Goal: Information Seeking & Learning: Learn about a topic

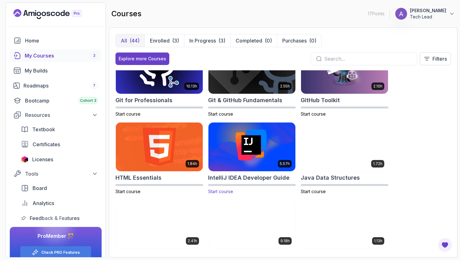
scroll to position [260, 0]
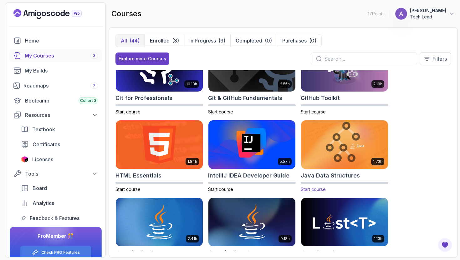
click at [324, 176] on h2 "Java Data Structures" at bounding box center [329, 175] width 59 height 9
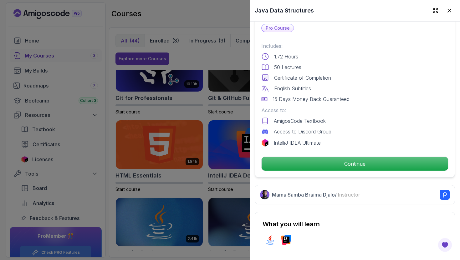
scroll to position [149, 0]
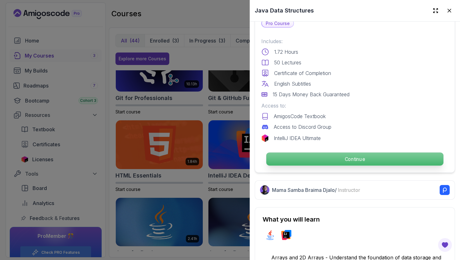
click at [305, 159] on p "Continue" at bounding box center [354, 159] width 177 height 13
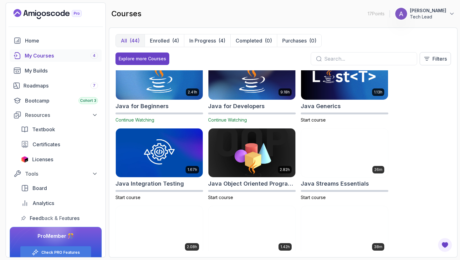
scroll to position [407, 0]
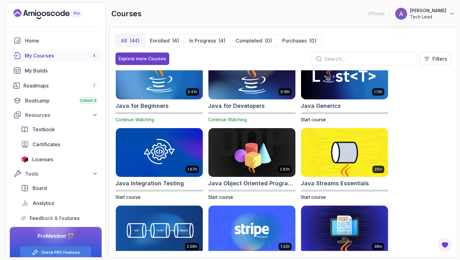
click at [237, 107] on h2 "Java for Developers" at bounding box center [236, 106] width 57 height 9
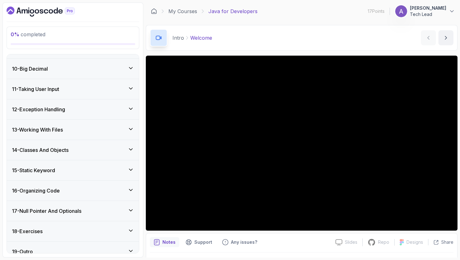
scroll to position [239, 0]
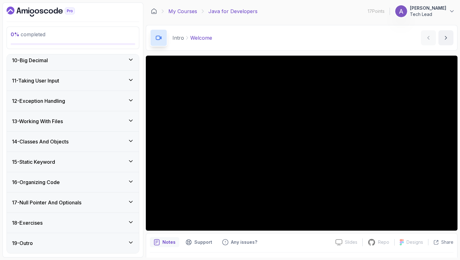
click at [190, 15] on link "My Courses" at bounding box center [182, 12] width 29 height 8
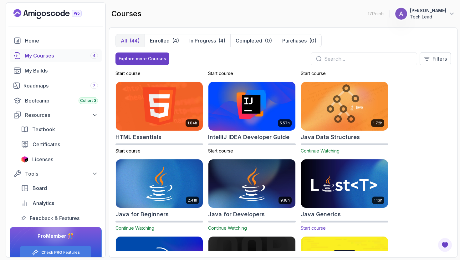
scroll to position [298, 0]
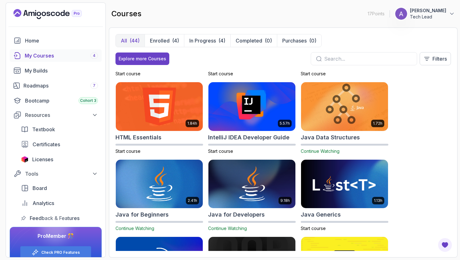
click at [319, 148] on p "Continue Watching" at bounding box center [344, 151] width 88 height 6
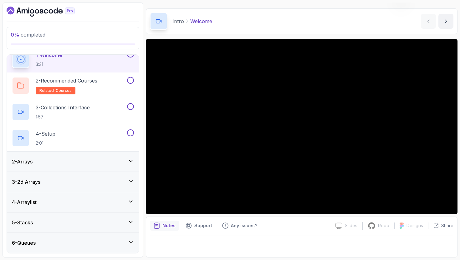
scroll to position [27, 0]
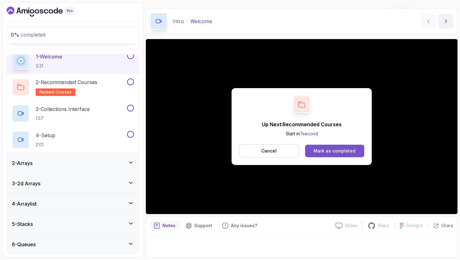
click at [343, 152] on div "Mark as completed" at bounding box center [334, 151] width 42 height 6
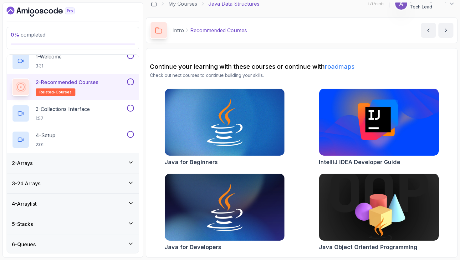
scroll to position [31, 0]
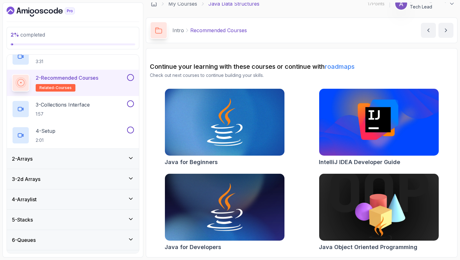
click at [342, 66] on link "roadmaps" at bounding box center [339, 67] width 30 height 8
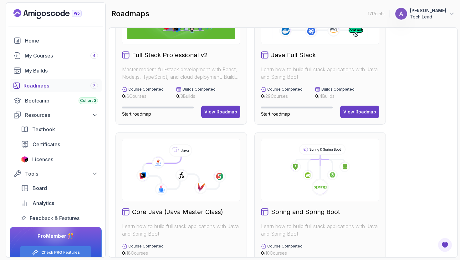
scroll to position [58, 0]
click at [351, 110] on div "View Roadmap" at bounding box center [359, 112] width 33 height 6
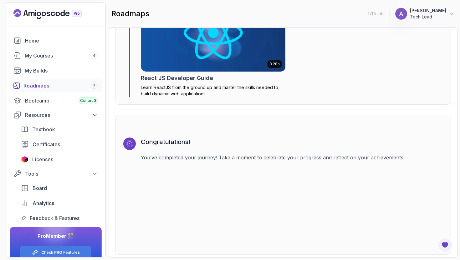
scroll to position [4537, 0]
click at [63, 55] on div "My Courses 4" at bounding box center [61, 56] width 73 height 8
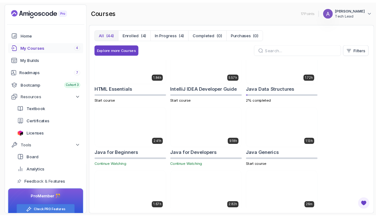
scroll to position [322, 0]
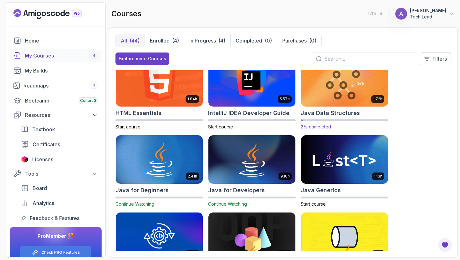
click at [316, 101] on img at bounding box center [344, 82] width 91 height 51
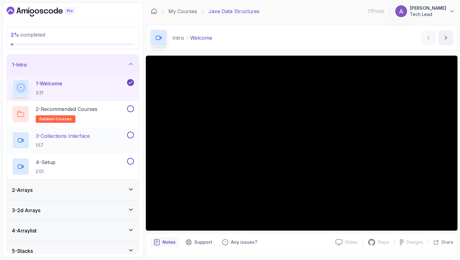
click at [60, 134] on p "3 - Collections Interface" at bounding box center [63, 136] width 54 height 8
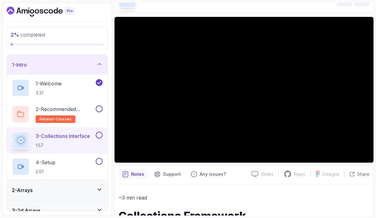
scroll to position [47, 0]
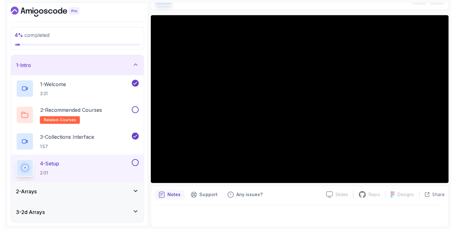
scroll to position [45, 0]
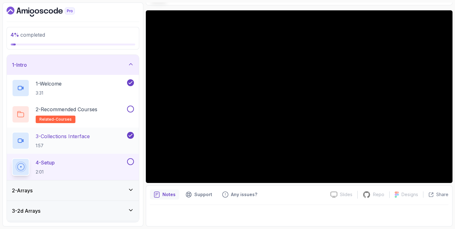
click at [73, 132] on p "3 - Collections Interface" at bounding box center [63, 136] width 54 height 8
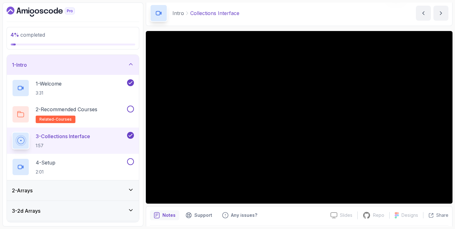
scroll to position [20, 0]
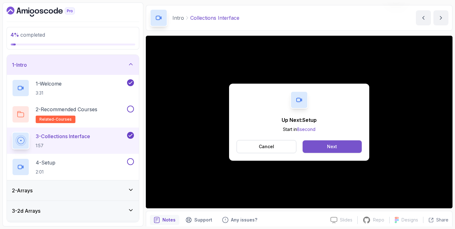
click at [341, 145] on button "Next" at bounding box center [331, 146] width 59 height 13
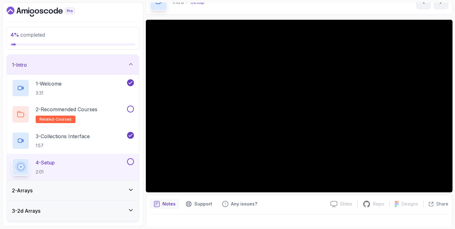
scroll to position [45, 0]
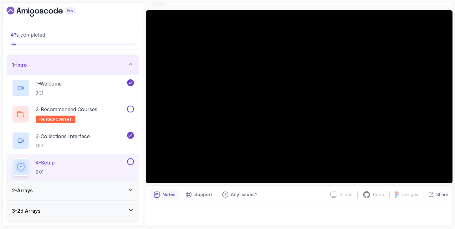
click at [165, 193] on p "Notes" at bounding box center [168, 194] width 13 height 6
click at [73, 141] on h2 "3 - Collections Interface 1:57" at bounding box center [63, 140] width 54 height 16
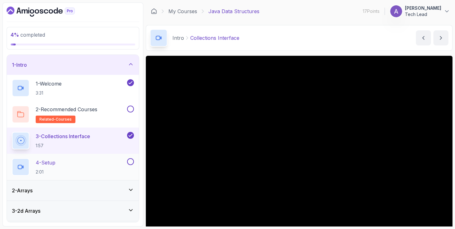
click at [73, 166] on div "4 - Setup 2:01" at bounding box center [69, 167] width 114 height 18
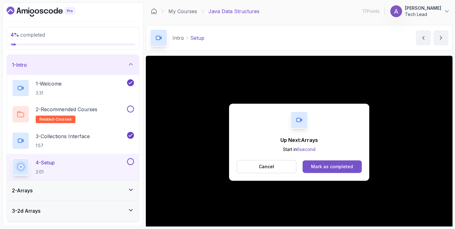
click at [320, 166] on div "Mark as completed" at bounding box center [332, 166] width 42 height 6
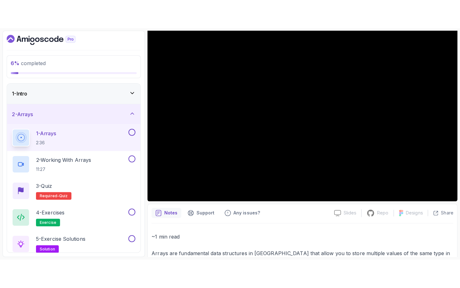
scroll to position [43, 0]
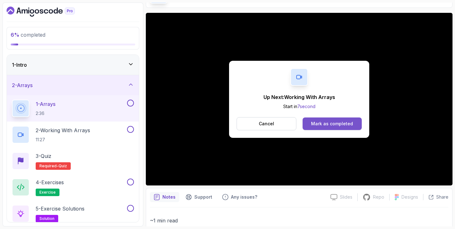
click at [339, 123] on div "Mark as completed" at bounding box center [332, 123] width 42 height 6
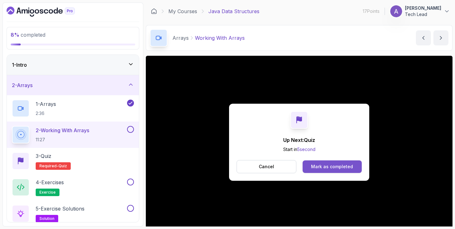
click at [337, 163] on div "Mark as completed" at bounding box center [332, 166] width 42 height 6
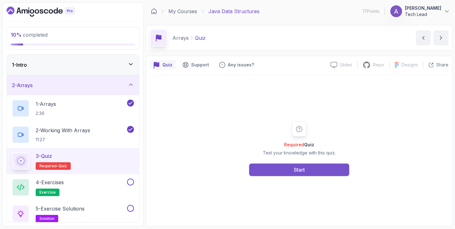
click at [314, 174] on button "Start" at bounding box center [299, 169] width 100 height 13
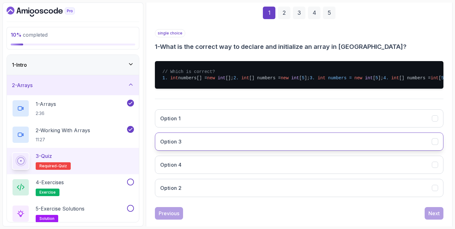
scroll to position [93, 0]
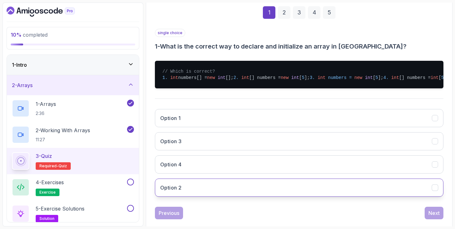
click at [240, 196] on button "Option 2" at bounding box center [299, 187] width 288 height 18
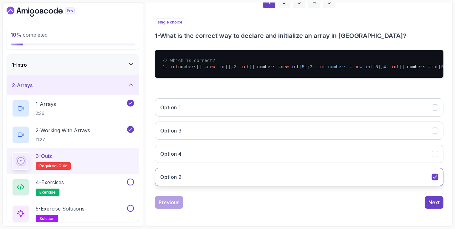
scroll to position [118, 0]
click at [431, 203] on div "Next" at bounding box center [433, 202] width 11 height 8
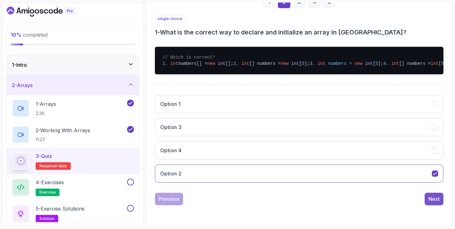
scroll to position [61, 0]
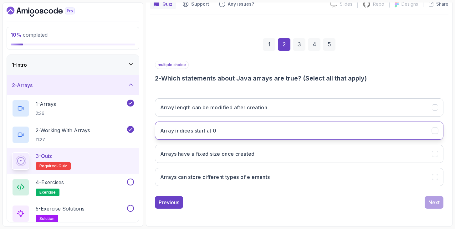
click at [432, 131] on icon "Array indices start at 0" at bounding box center [435, 131] width 6 height 6
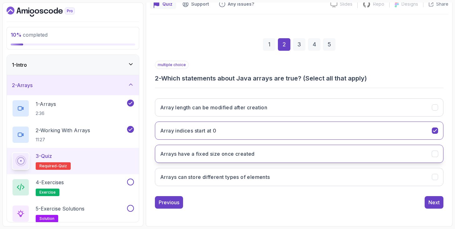
click at [400, 157] on button "Arrays have a fixed size once created" at bounding box center [299, 153] width 288 height 18
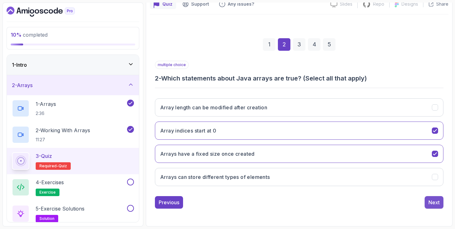
click at [435, 202] on div "Next" at bounding box center [433, 202] width 11 height 8
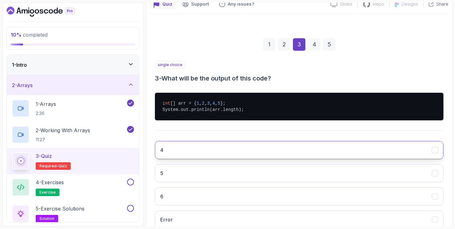
click at [336, 151] on button "4" at bounding box center [299, 150] width 288 height 18
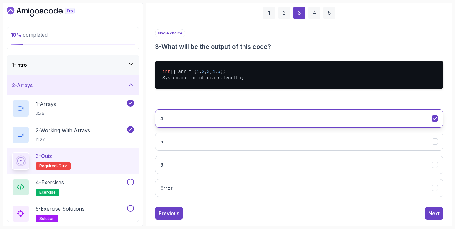
scroll to position [103, 0]
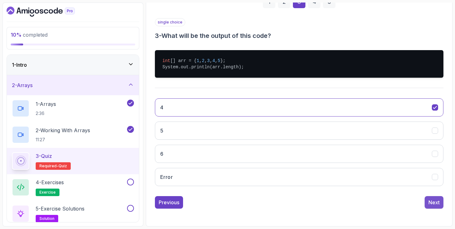
click at [432, 206] on button "Next" at bounding box center [433, 202] width 19 height 13
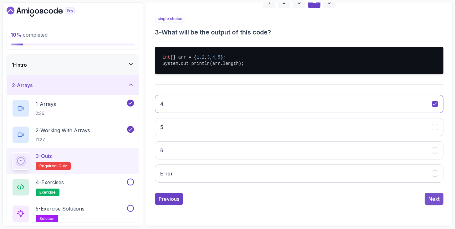
scroll to position [61, 0]
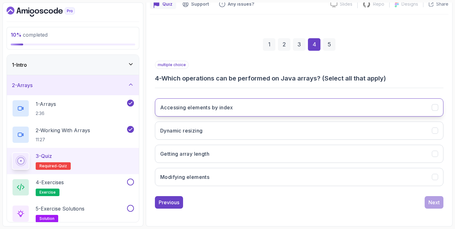
click at [437, 108] on icon "Accessing elements by index" at bounding box center [435, 107] width 6 height 6
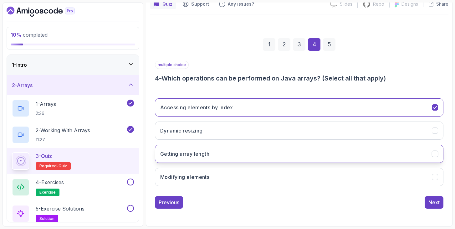
click at [437, 153] on icon "Getting array length" at bounding box center [435, 154] width 6 height 6
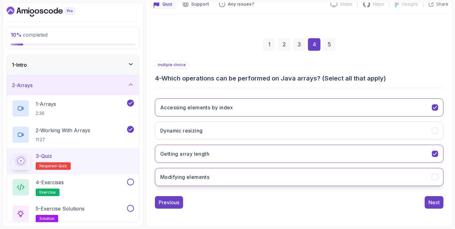
click at [434, 169] on button "Modifying elements" at bounding box center [299, 177] width 288 height 18
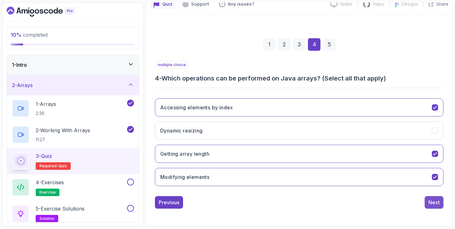
click at [434, 200] on div "Next" at bounding box center [433, 202] width 11 height 8
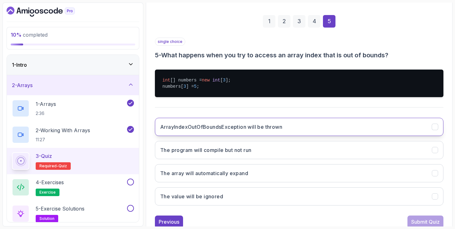
scroll to position [87, 0]
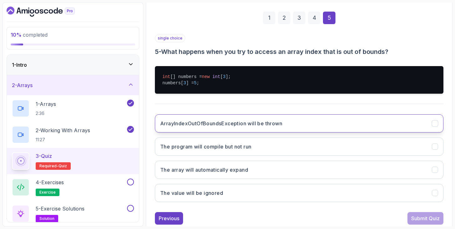
click at [326, 126] on button "ArrayIndexOutOfBoundsException will be thrown" at bounding box center [299, 123] width 288 height 18
click at [420, 220] on div "Submit Quiz" at bounding box center [425, 218] width 28 height 8
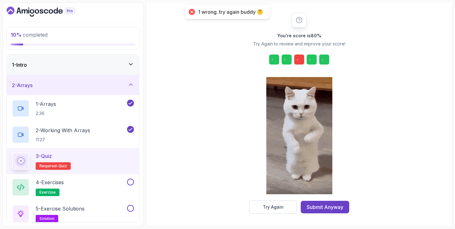
scroll to position [71, 0]
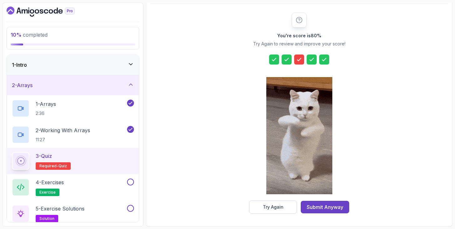
click at [296, 61] on icon at bounding box center [299, 59] width 6 height 6
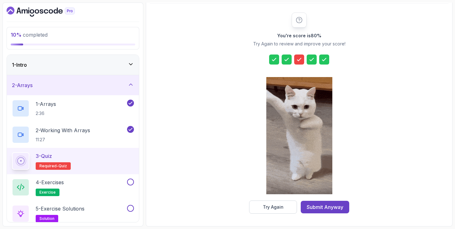
click at [312, 58] on icon at bounding box center [311, 59] width 6 height 6
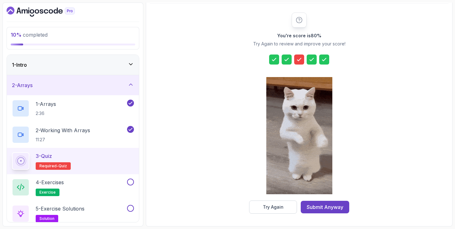
click at [298, 59] on icon at bounding box center [299, 59] width 6 height 6
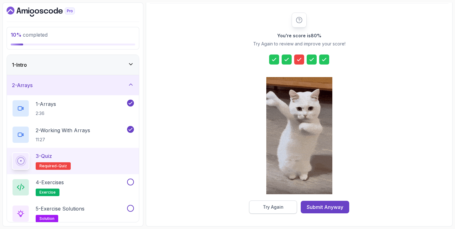
click at [272, 202] on button "Try Again" at bounding box center [273, 206] width 48 height 13
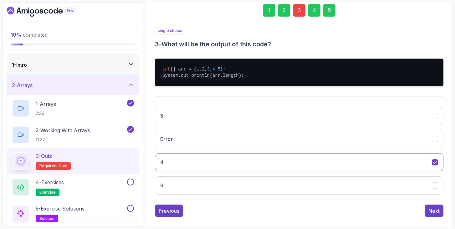
scroll to position [94, 0]
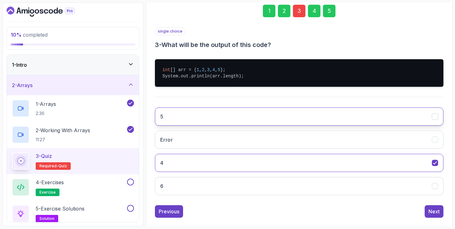
click at [259, 114] on button "5" at bounding box center [299, 116] width 288 height 18
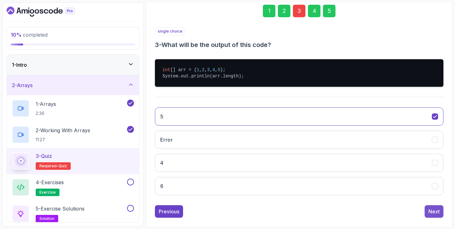
click at [435, 210] on div "Next" at bounding box center [433, 211] width 11 height 8
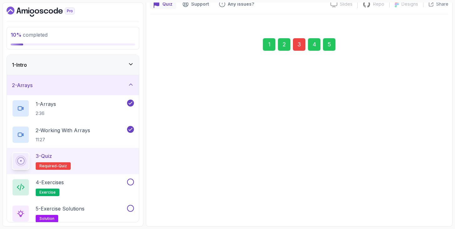
scroll to position [61, 0]
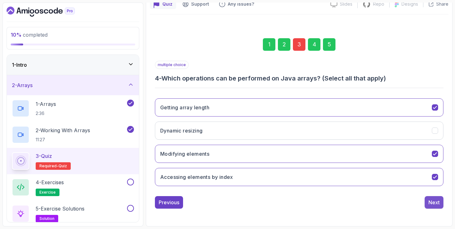
click at [434, 206] on button "Next" at bounding box center [433, 202] width 19 height 13
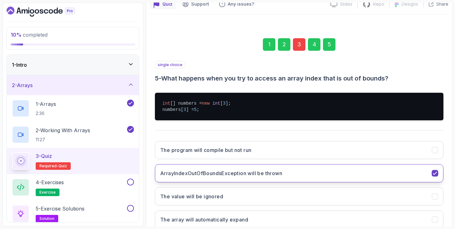
scroll to position [103, 0]
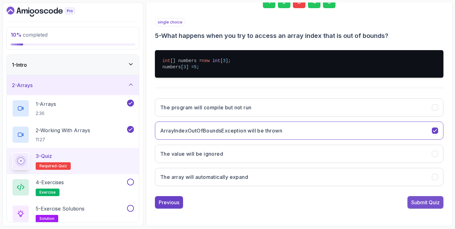
click at [425, 203] on div "Submit Quiz" at bounding box center [425, 202] width 28 height 8
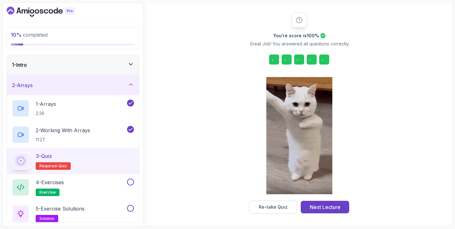
scroll to position [71, 0]
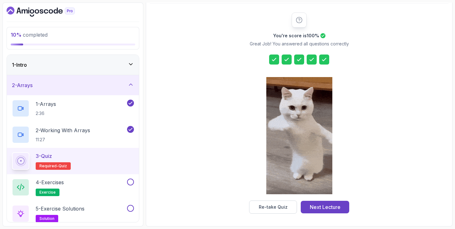
click at [422, 215] on div "You're score is 100 % Great Job! You answered all questions correctly Re-take Q…" at bounding box center [299, 113] width 298 height 218
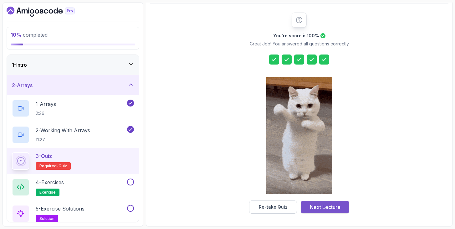
click at [322, 208] on div "Next Lecture" at bounding box center [324, 207] width 31 height 8
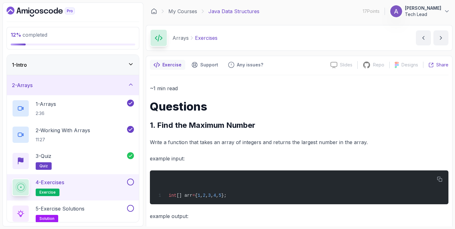
click at [439, 64] on p "Share" at bounding box center [442, 65] width 12 height 6
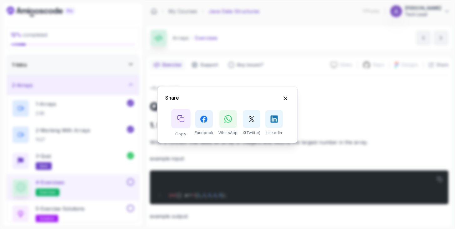
click at [181, 116] on icon "Copy button" at bounding box center [180, 118] width 7 height 7
click at [284, 100] on icon "Hide Share modal" at bounding box center [285, 98] width 7 height 7
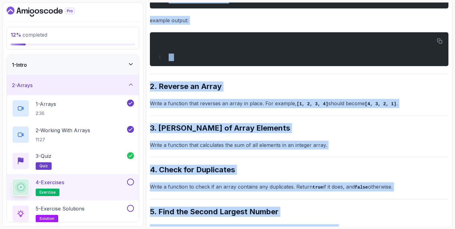
scroll to position [215, 0]
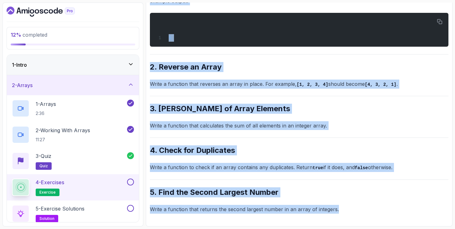
drag, startPoint x: 149, startPoint y: 73, endPoint x: 349, endPoint y: 210, distance: 242.1
click at [349, 210] on div "Exercise Support Any issues? Slides Slides not available Repo Repository not av…" at bounding box center [299, 33] width 306 height 385
copy div "~1 min read Questions 1. Find the Maximum Number Write a function that takes an…"
